Goal: Transaction & Acquisition: Purchase product/service

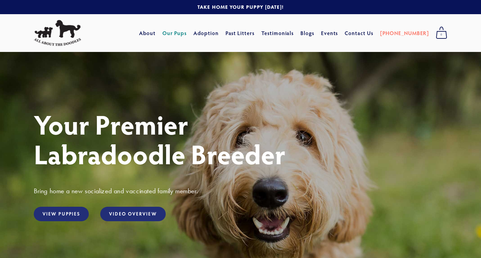
click at [187, 33] on link "Our Pups" at bounding box center [174, 33] width 25 height 12
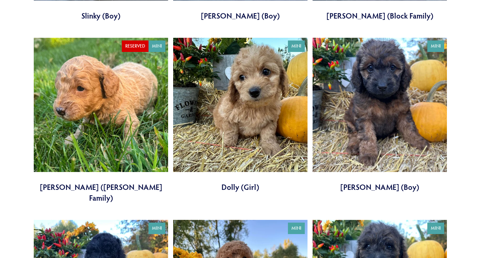
scroll to position [1094, 0]
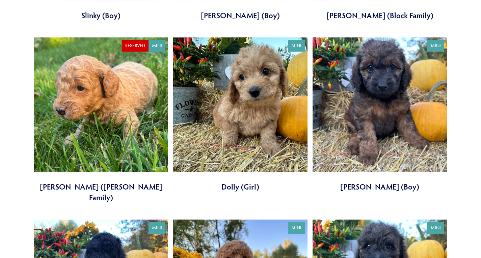
click at [240, 174] on link at bounding box center [240, 114] width 134 height 155
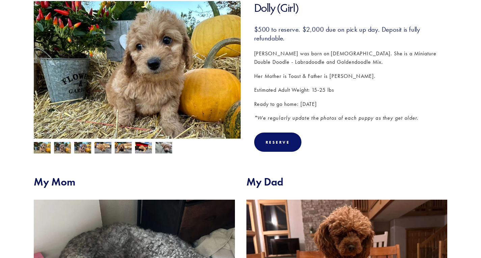
scroll to position [105, 0]
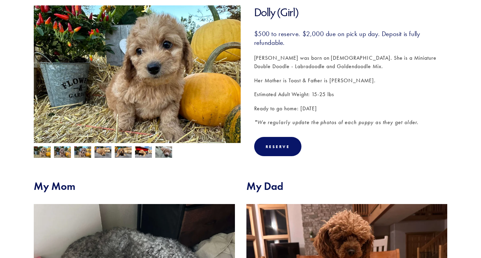
click at [64, 154] on img at bounding box center [62, 153] width 17 height 13
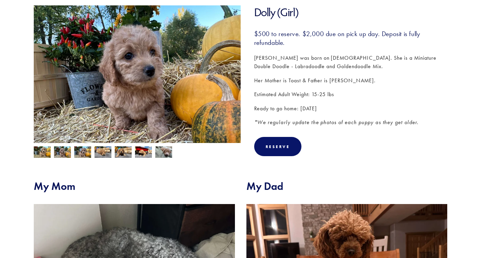
click at [80, 151] on img at bounding box center [82, 153] width 17 height 13
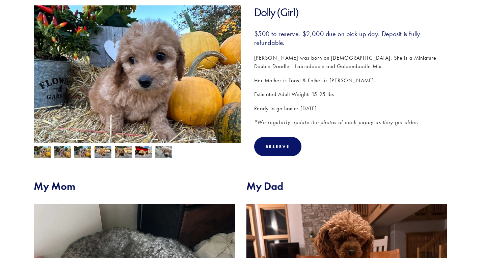
click at [99, 152] on img at bounding box center [103, 152] width 17 height 13
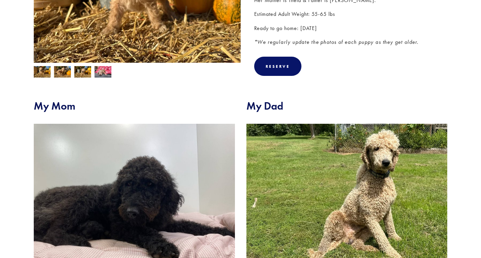
scroll to position [203, 0]
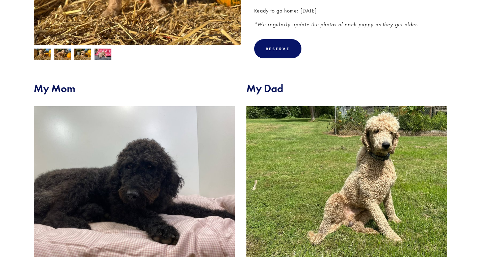
click at [138, 184] on img at bounding box center [134, 181] width 201 height 150
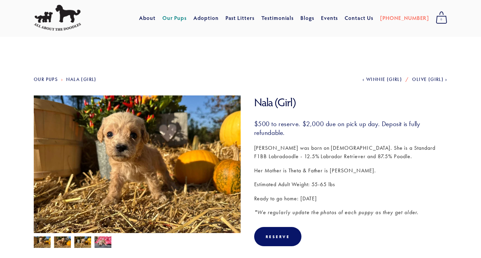
scroll to position [0, 0]
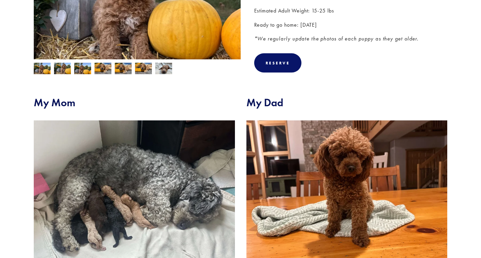
scroll to position [226, 0]
